Goal: Task Accomplishment & Management: Manage account settings

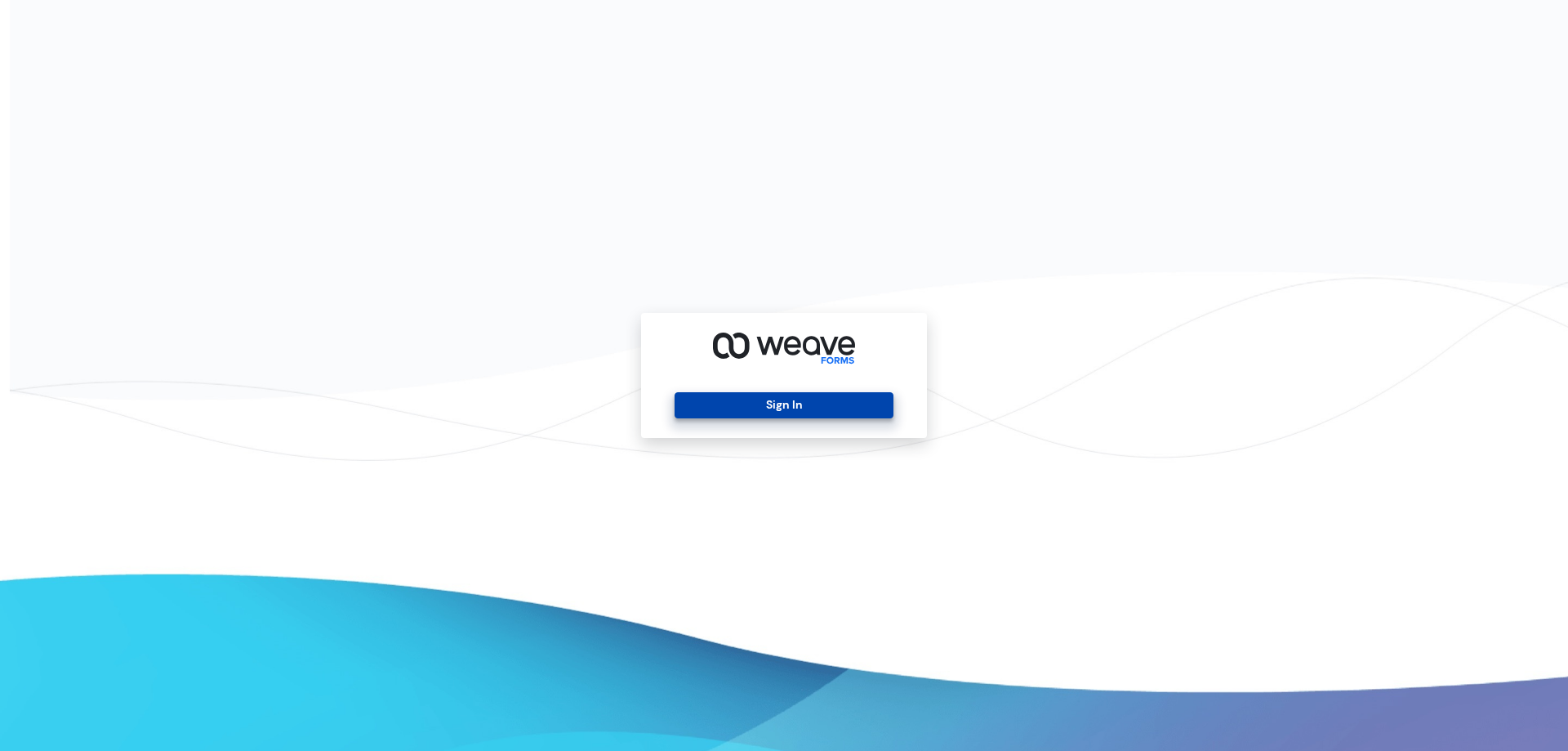
click at [788, 410] on button "Sign In" at bounding box center [784, 405] width 218 height 27
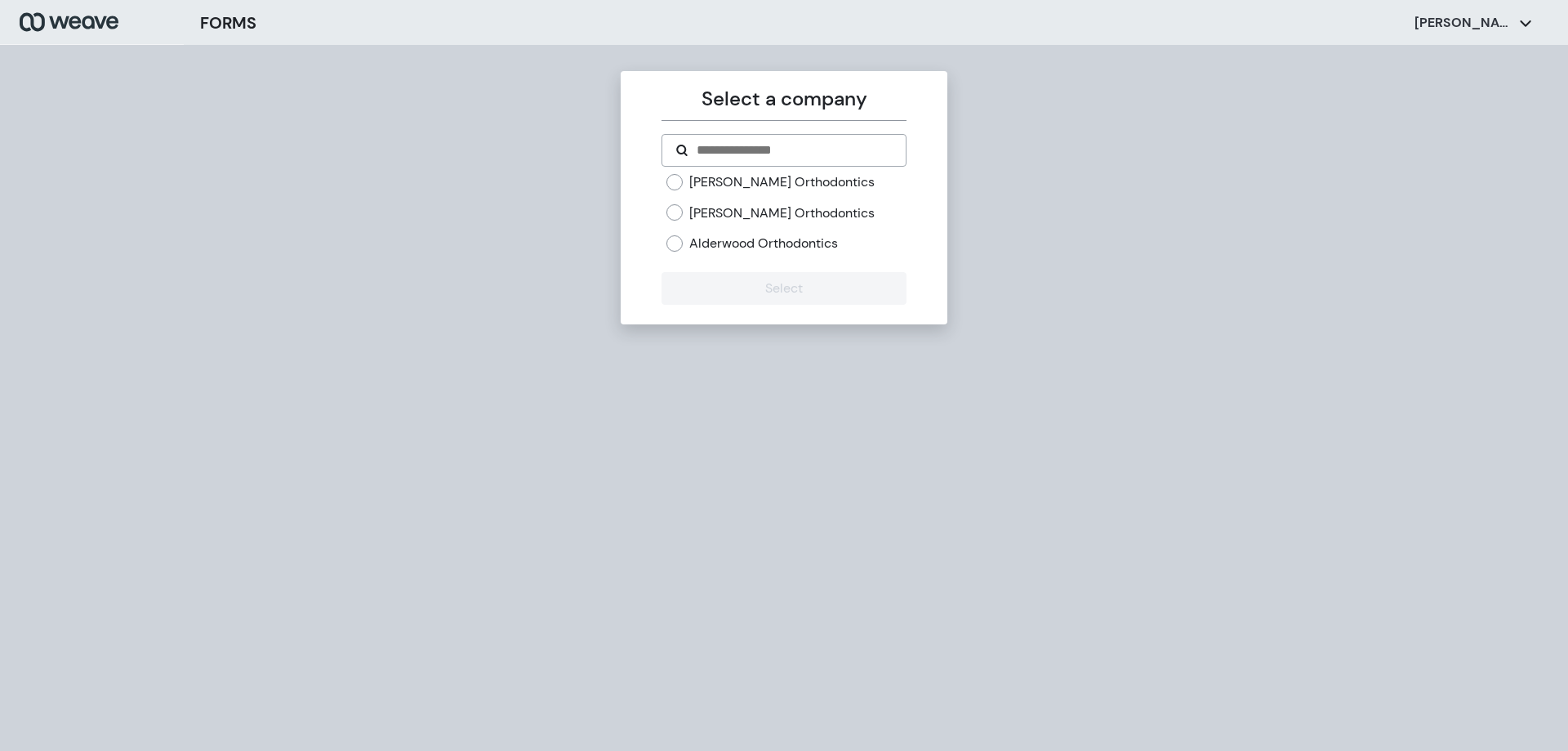
click at [702, 209] on label "[PERSON_NAME] Orthodontics" at bounding box center [782, 213] width 186 height 18
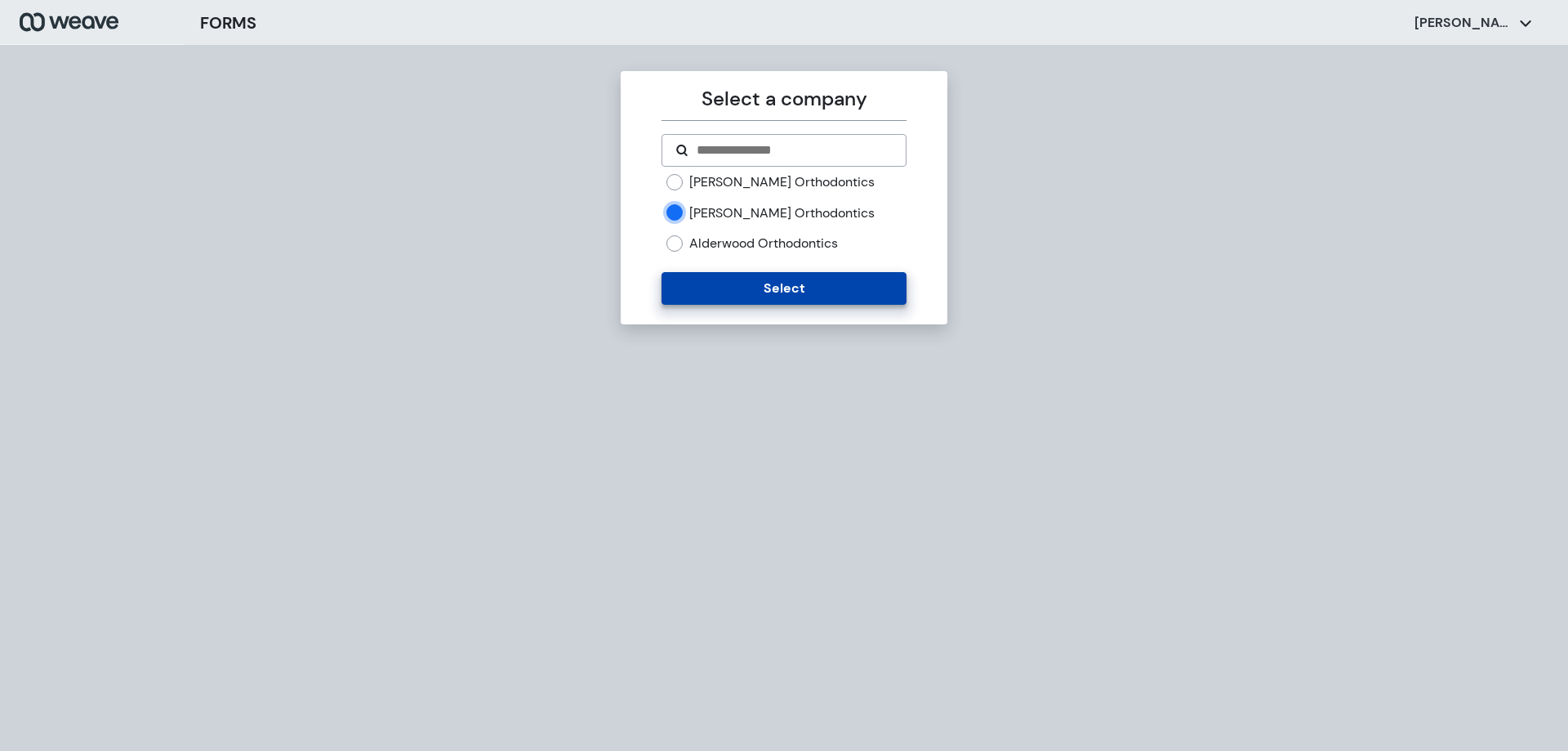
click at [723, 289] on button "Select" at bounding box center [783, 288] width 244 height 33
